Goal: Find specific page/section: Find specific page/section

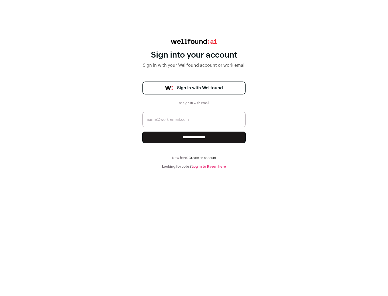
click at [200, 88] on span "Sign in with Wellfound" at bounding box center [200, 88] width 46 height 6
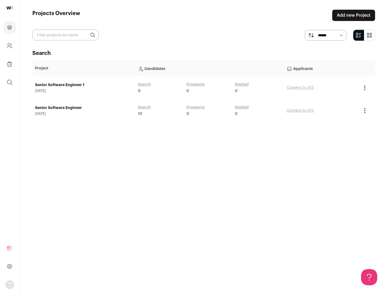
click at [83, 108] on link "Senior Software Engineer" at bounding box center [83, 107] width 97 height 5
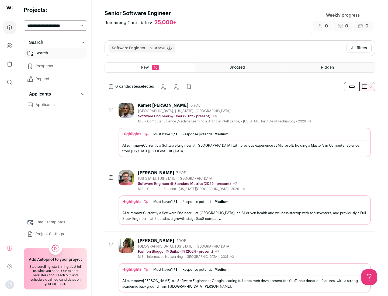
click at [240, 130] on div "Highlights Must have: 1 / 1 How many must haves have been fulfilled? | Response…" at bounding box center [244, 142] width 252 height 29
